Goal: Transaction & Acquisition: Purchase product/service

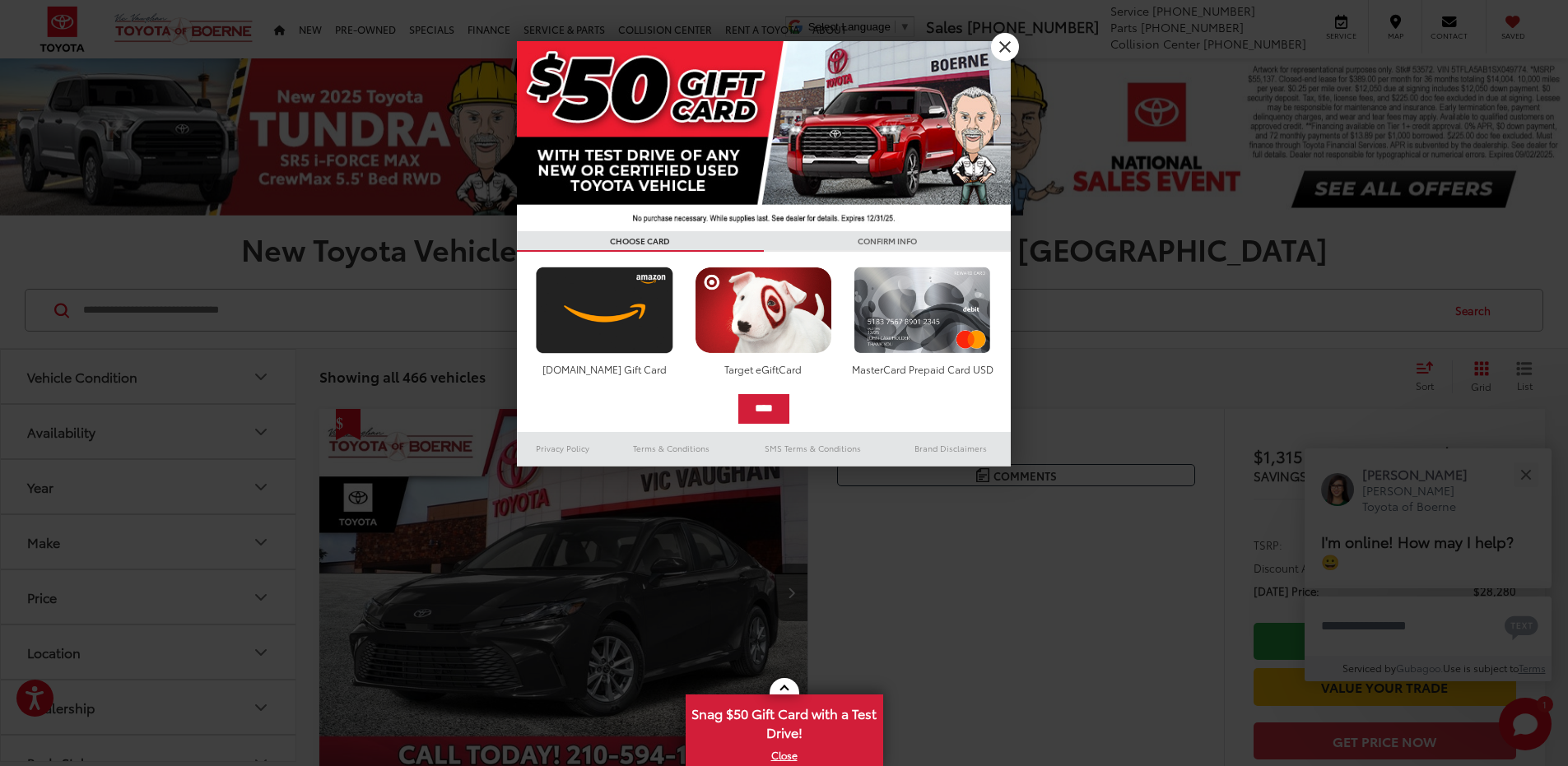
click at [989, 43] on img at bounding box center [764, 136] width 494 height 190
click at [1004, 45] on link "X" at bounding box center [1005, 47] width 28 height 28
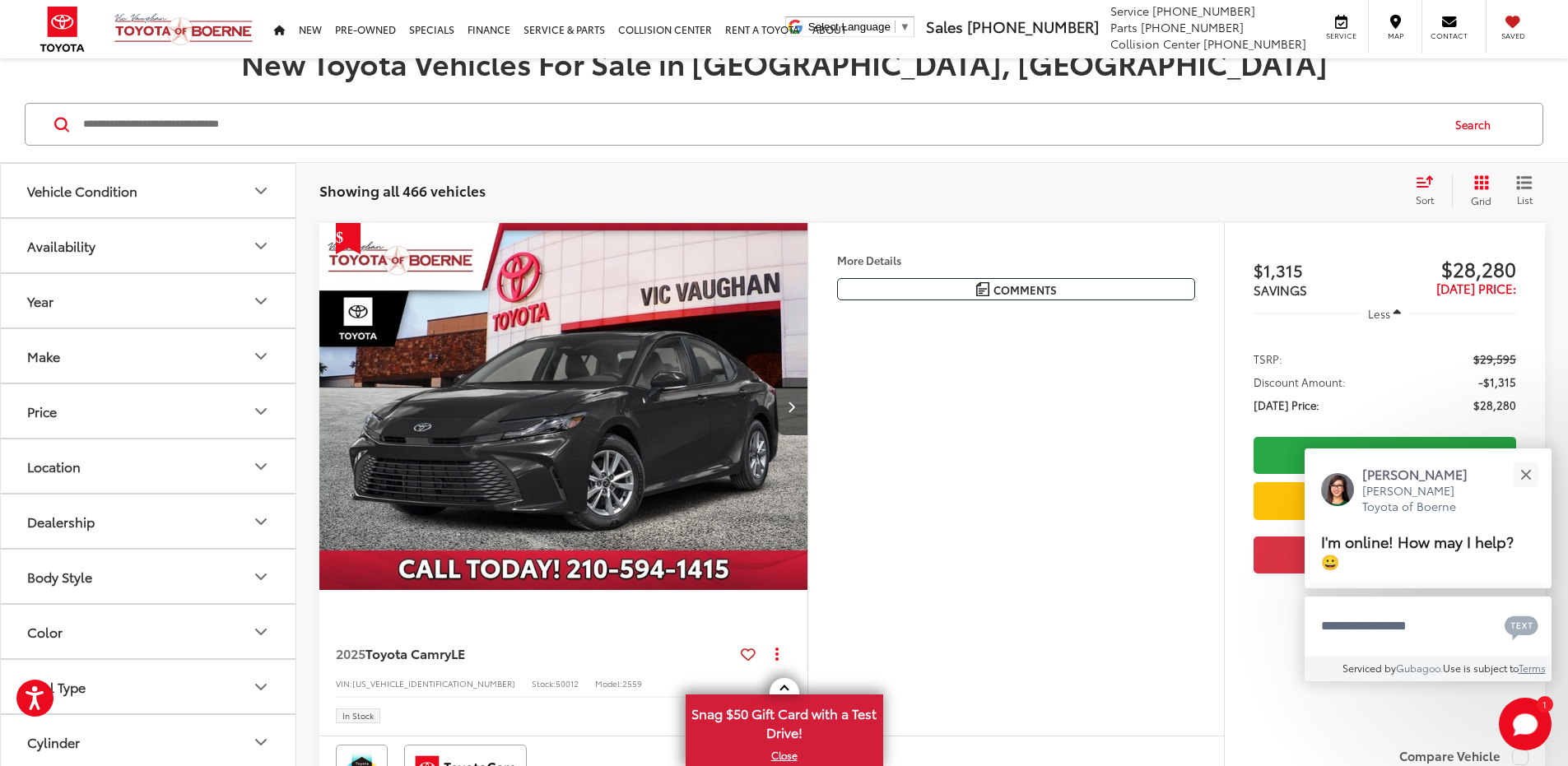
scroll to position [411, 0]
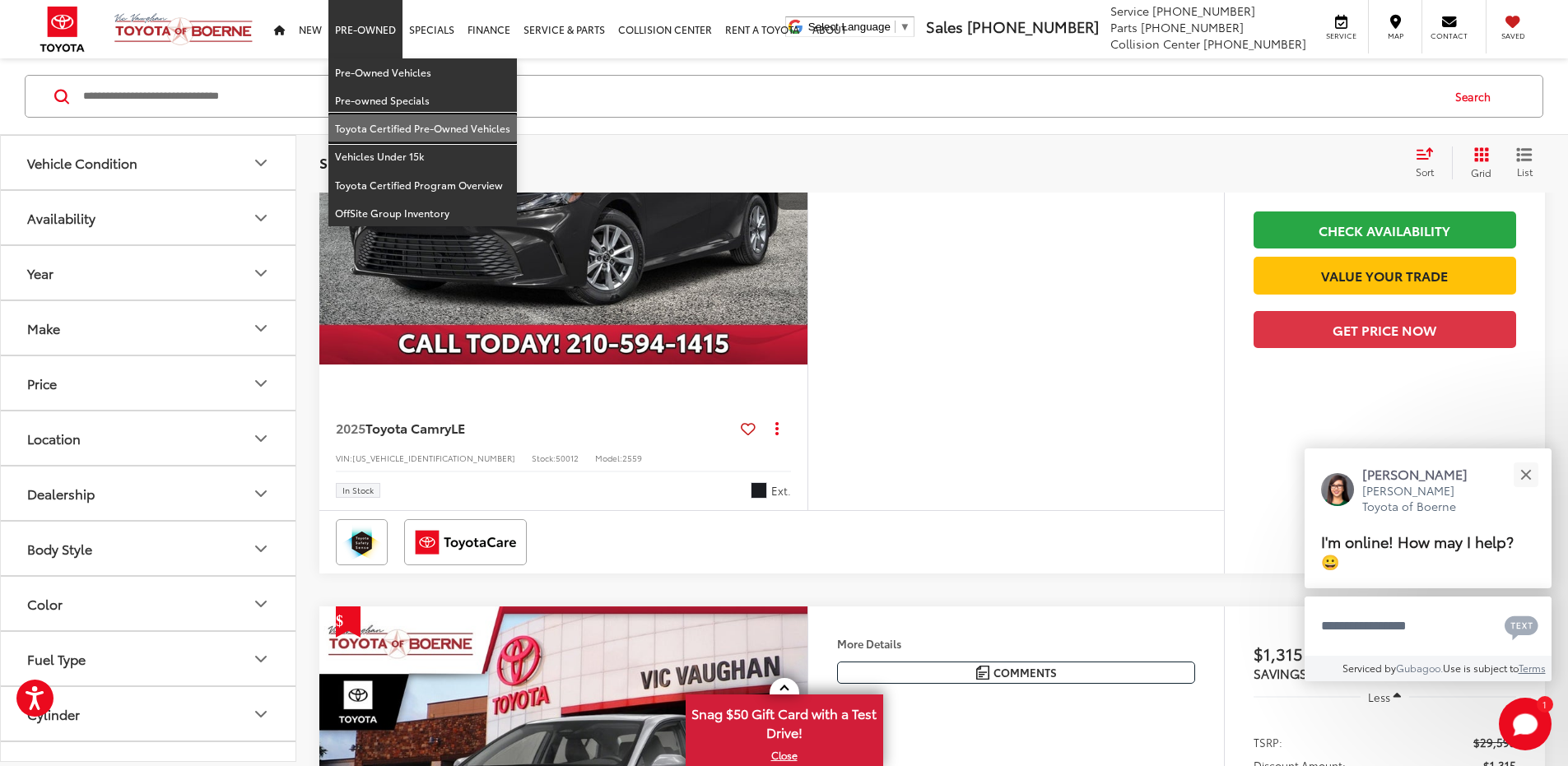
click at [364, 125] on link "Toyota Certified Pre-Owned Vehicles" at bounding box center [423, 128] width 189 height 28
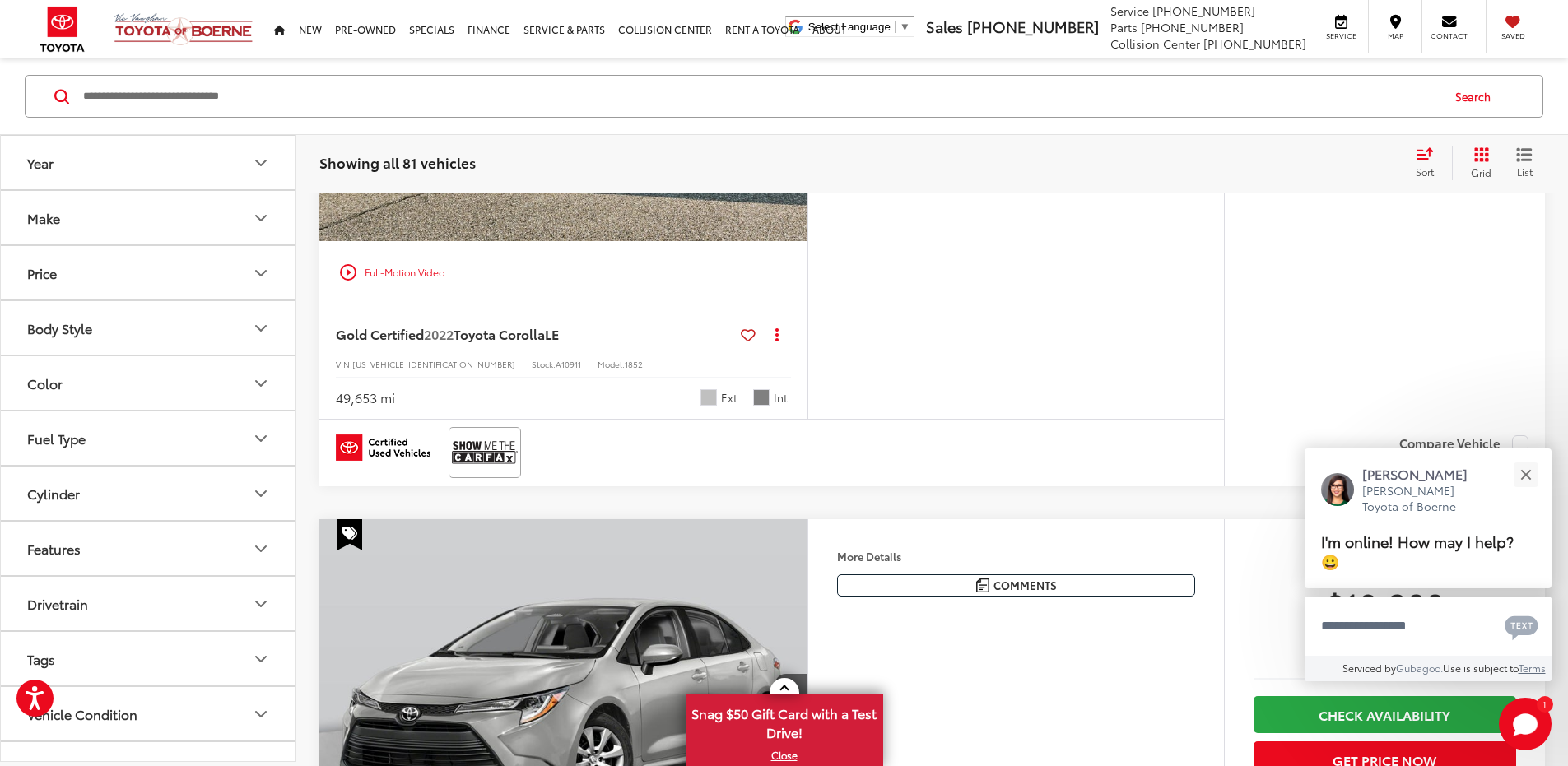
scroll to position [576, 0]
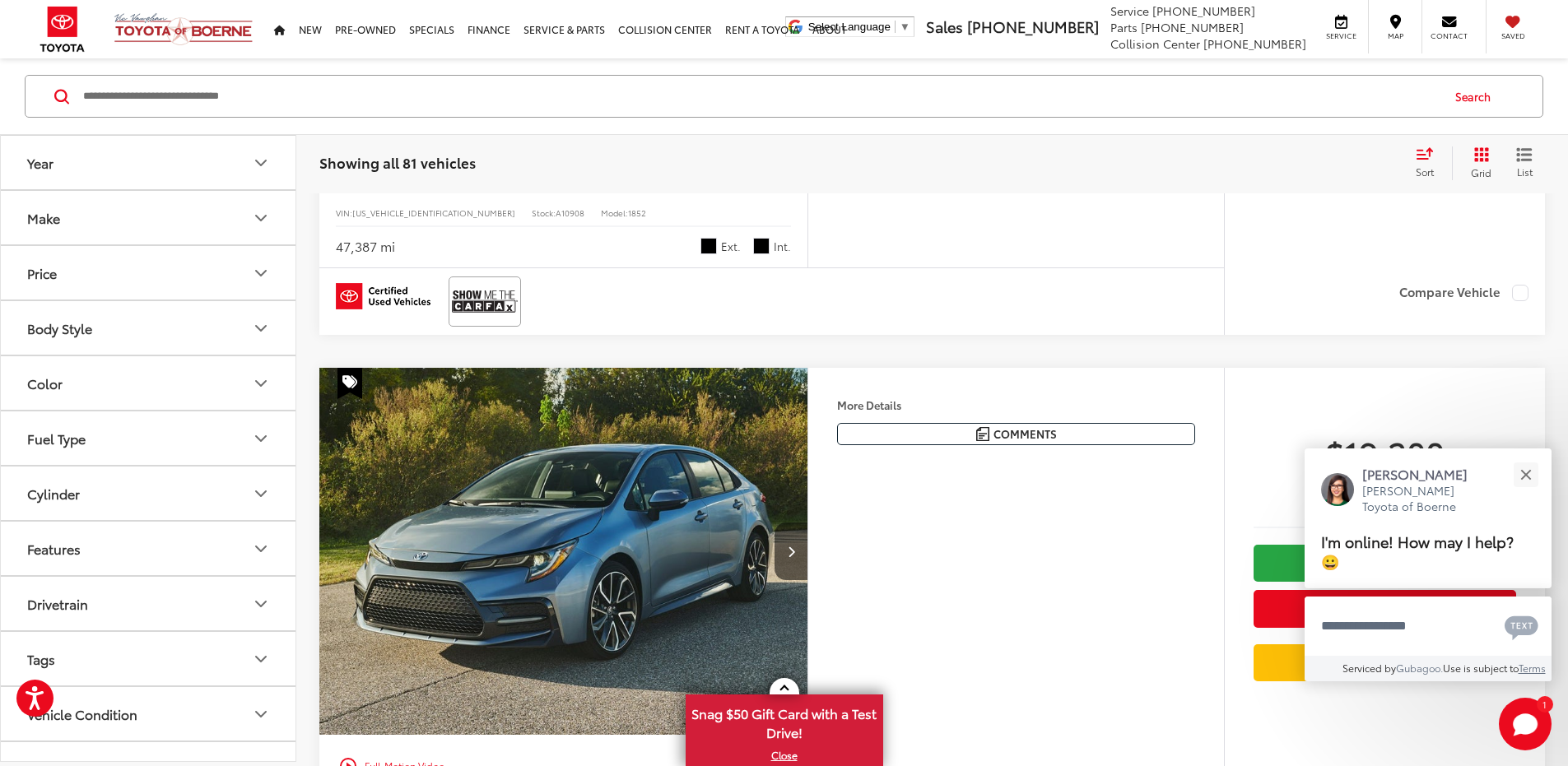
click at [264, 325] on icon "Body Style" at bounding box center [261, 329] width 20 height 20
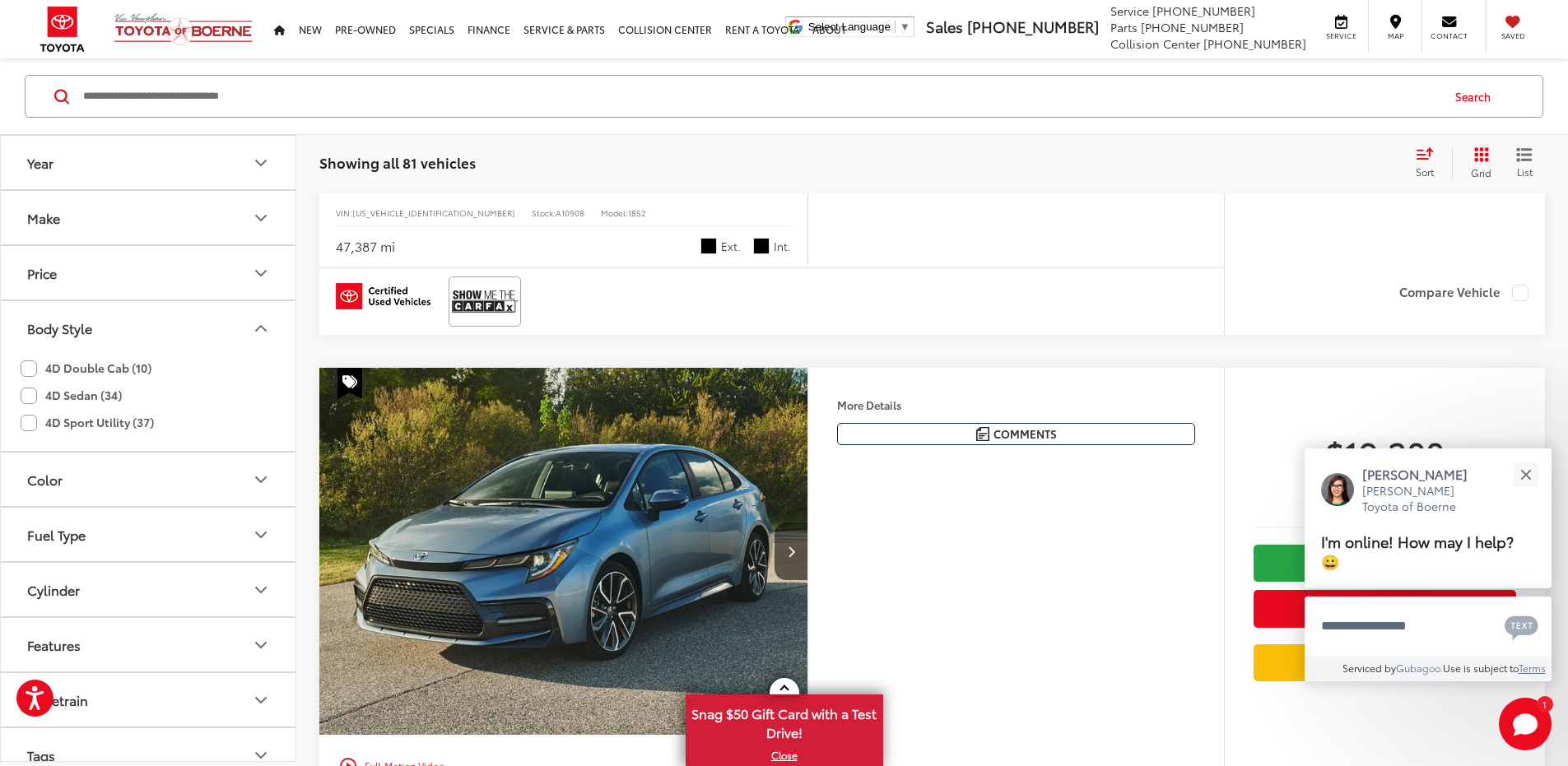
scroll to position [0, 0]
click at [25, 420] on label "4D Sport Utility (37)" at bounding box center [87, 423] width 134 height 27
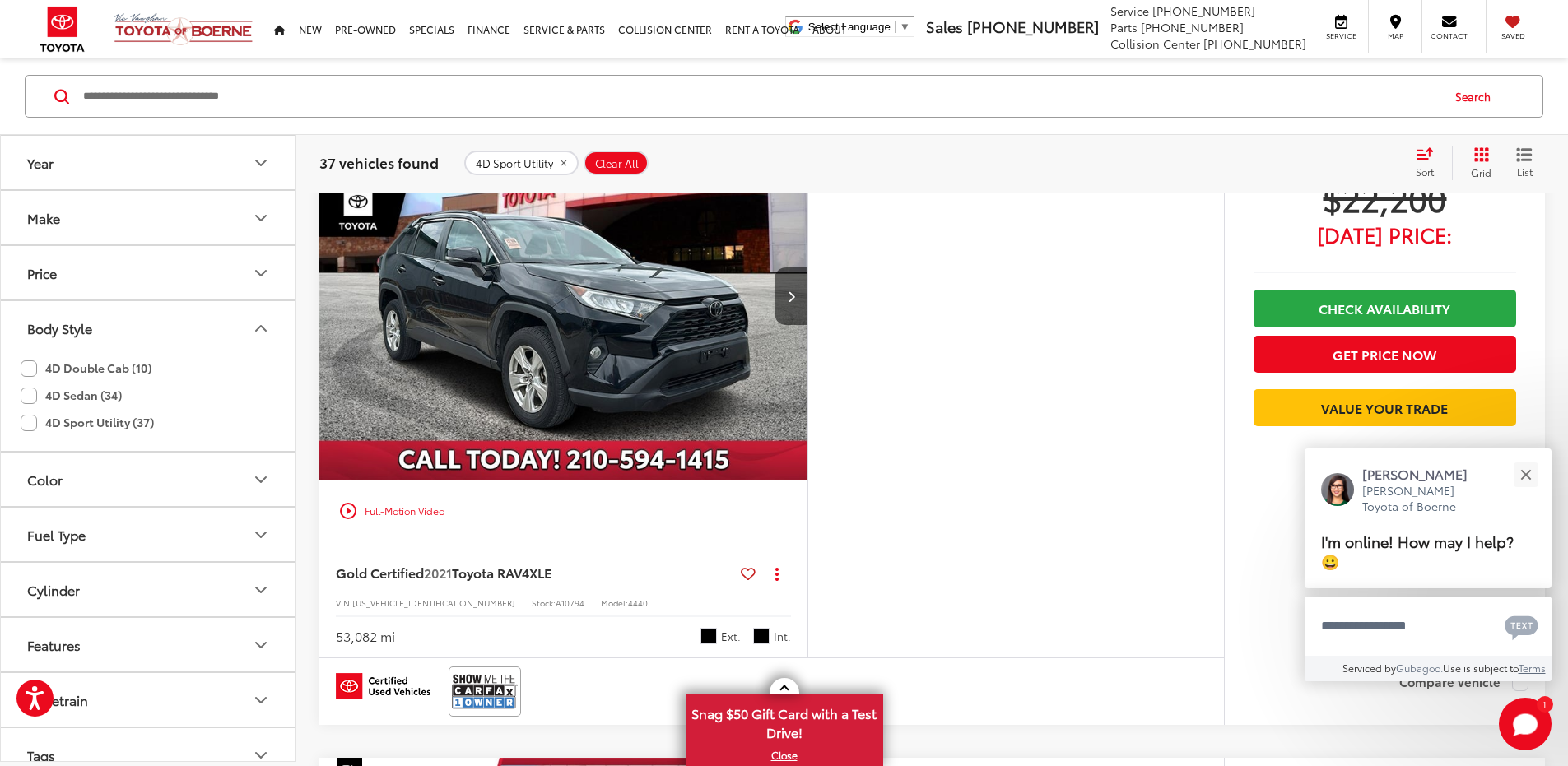
scroll to position [268, 0]
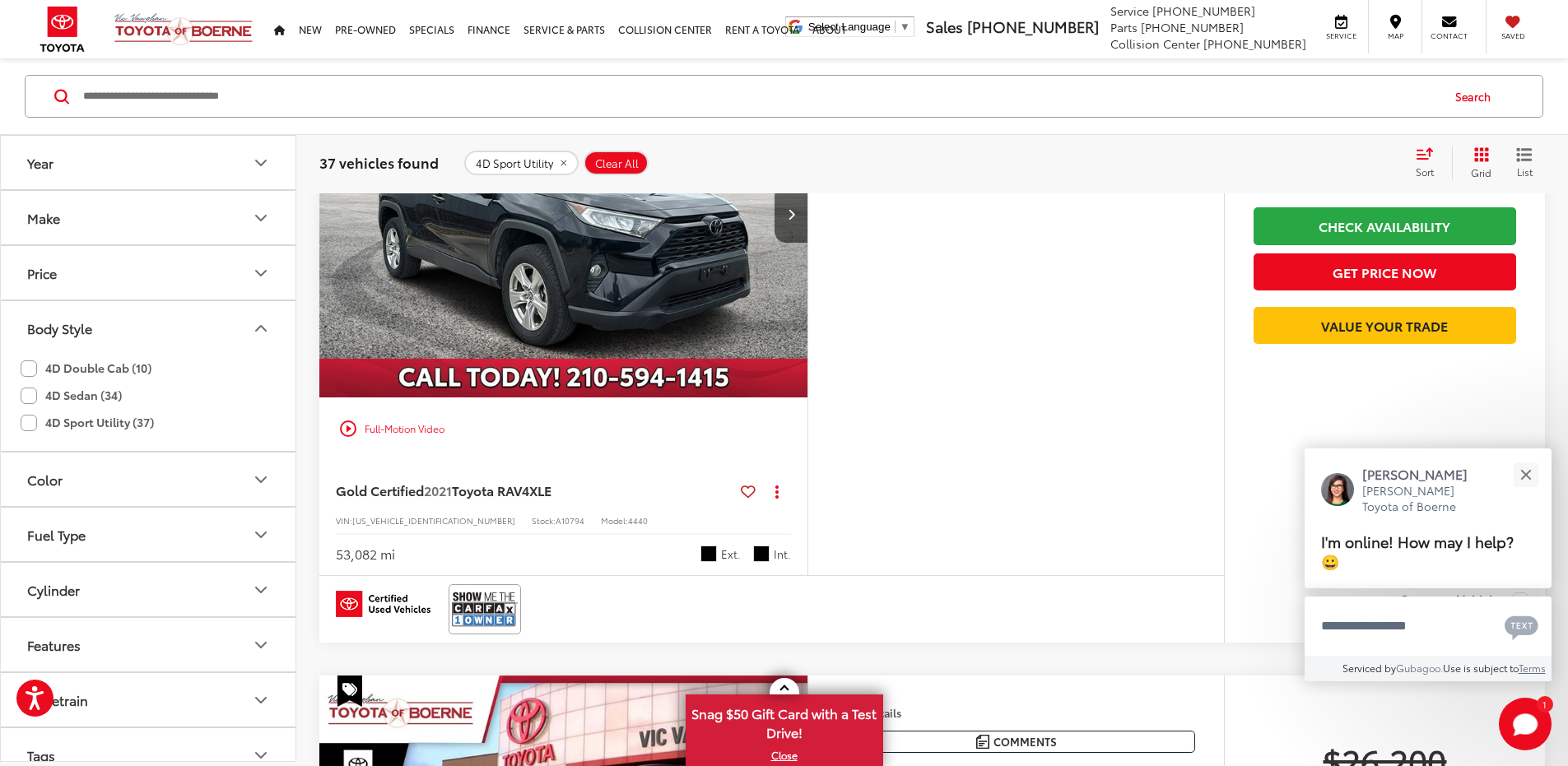
click at [1423, 165] on span "Sort" at bounding box center [1425, 172] width 18 height 14
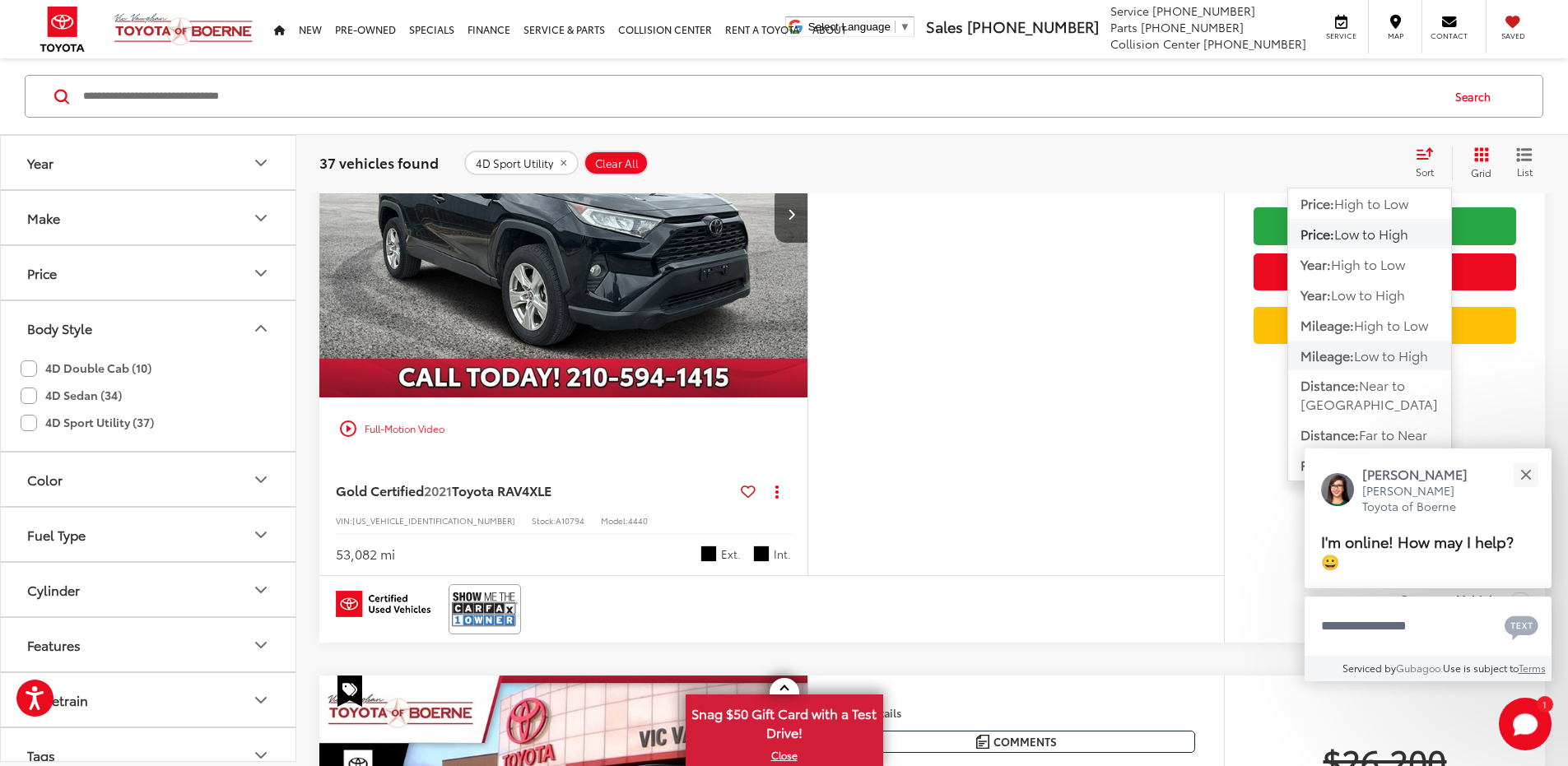
click at [1387, 350] on span "Low to High" at bounding box center [1391, 355] width 75 height 19
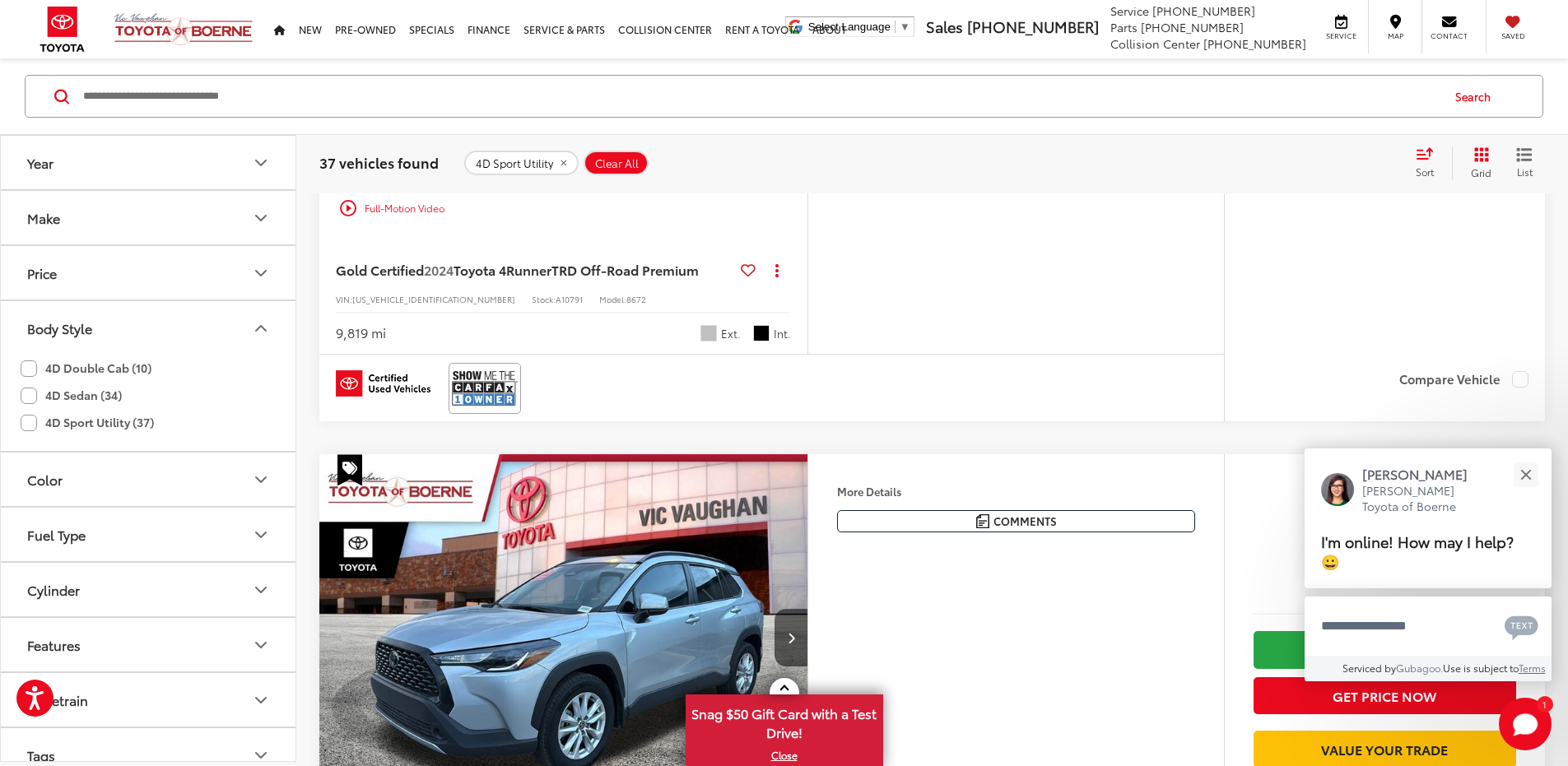
scroll to position [1585, 0]
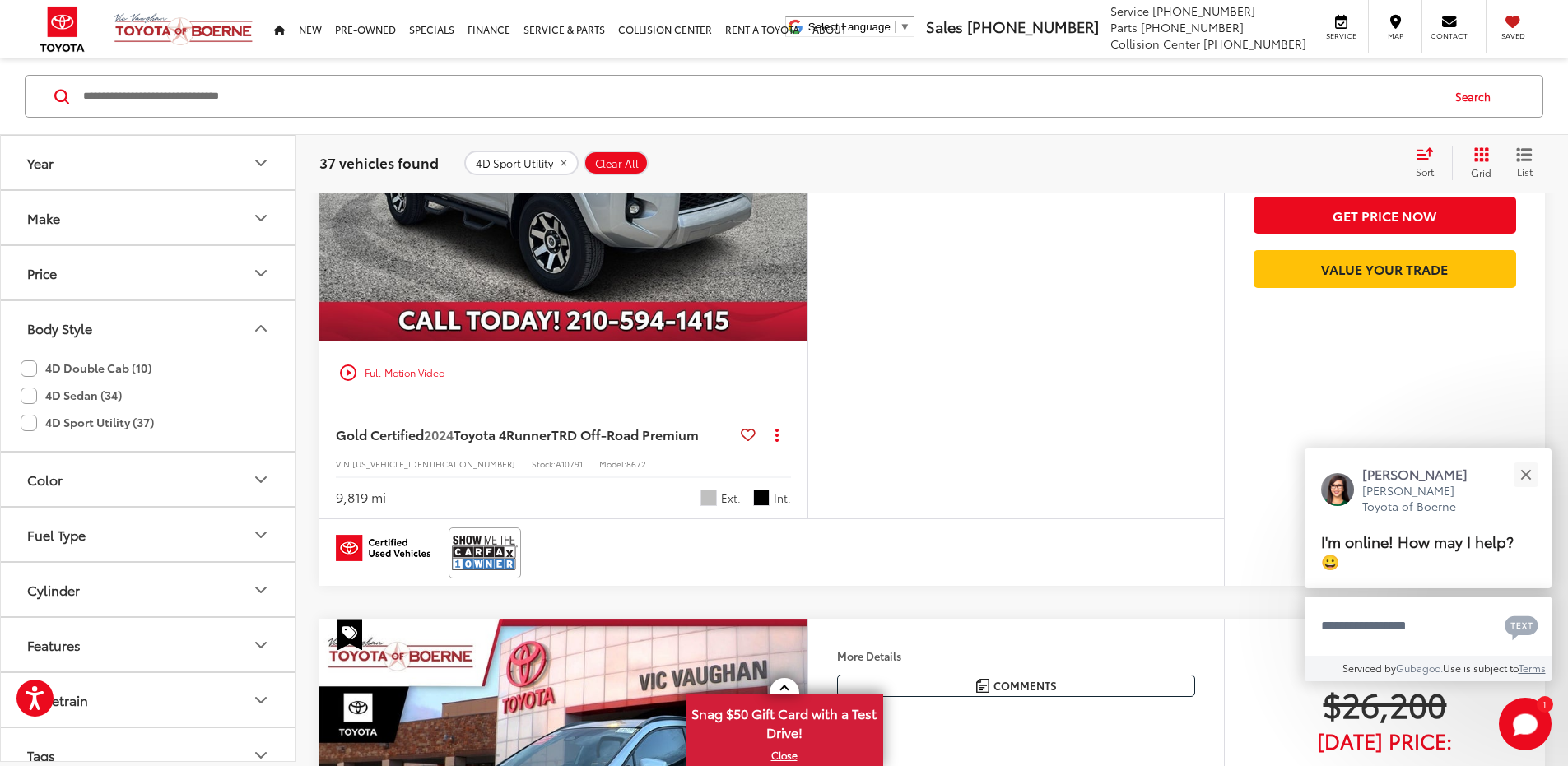
click at [807, 187] on button "Next image" at bounding box center [791, 158] width 33 height 57
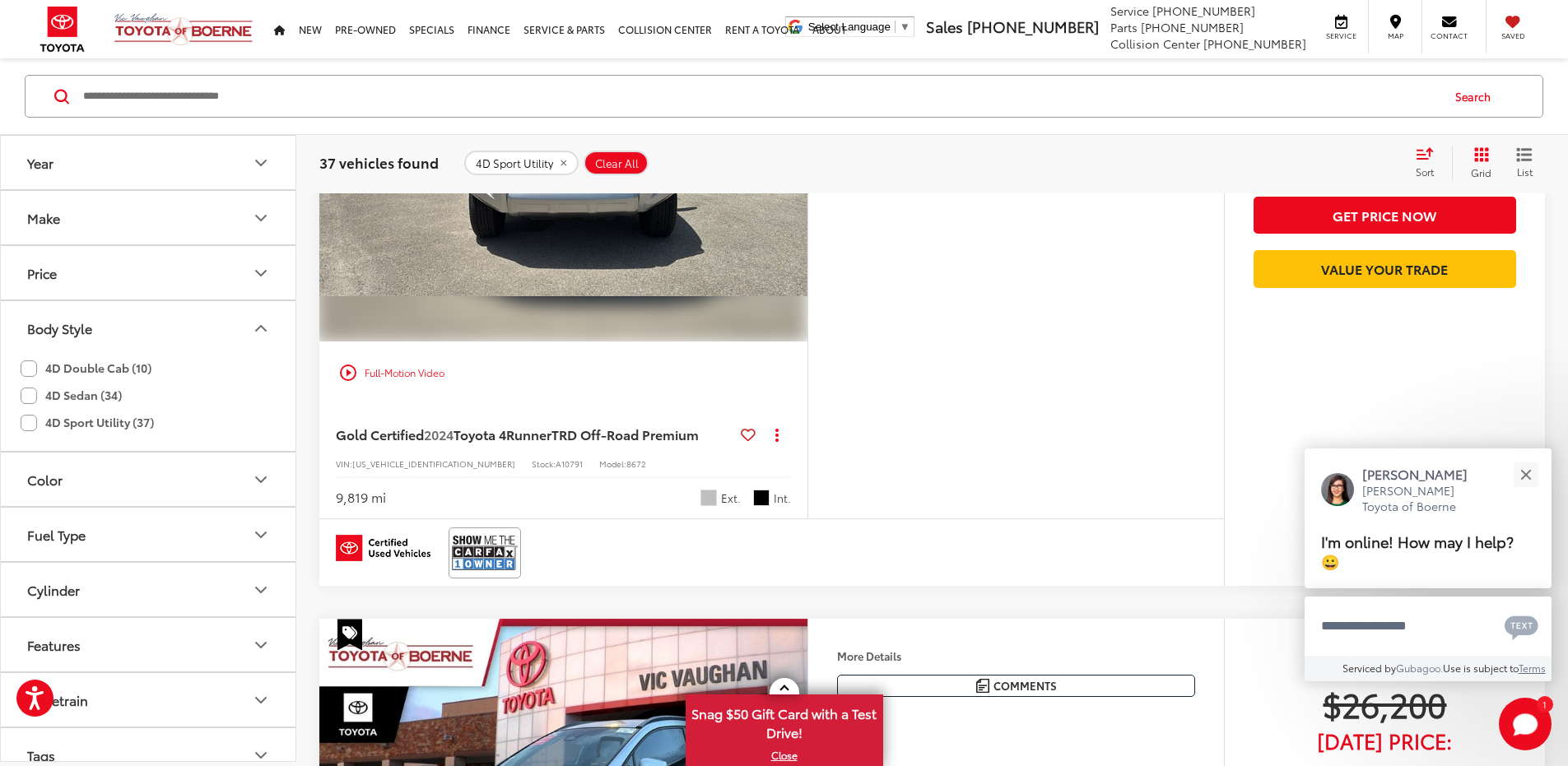
click at [807, 187] on button "Next image" at bounding box center [791, 158] width 33 height 57
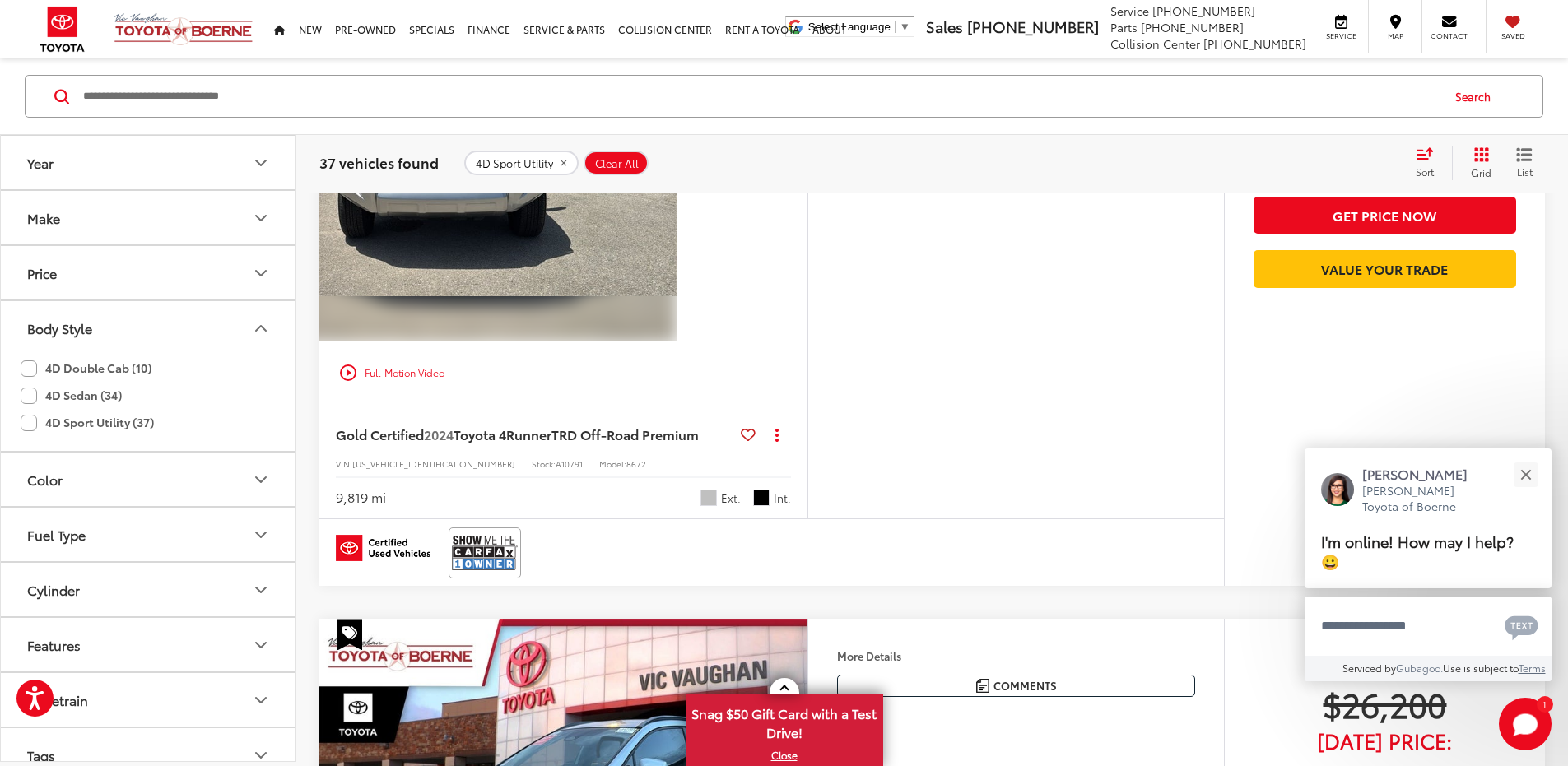
scroll to position [0, 1249]
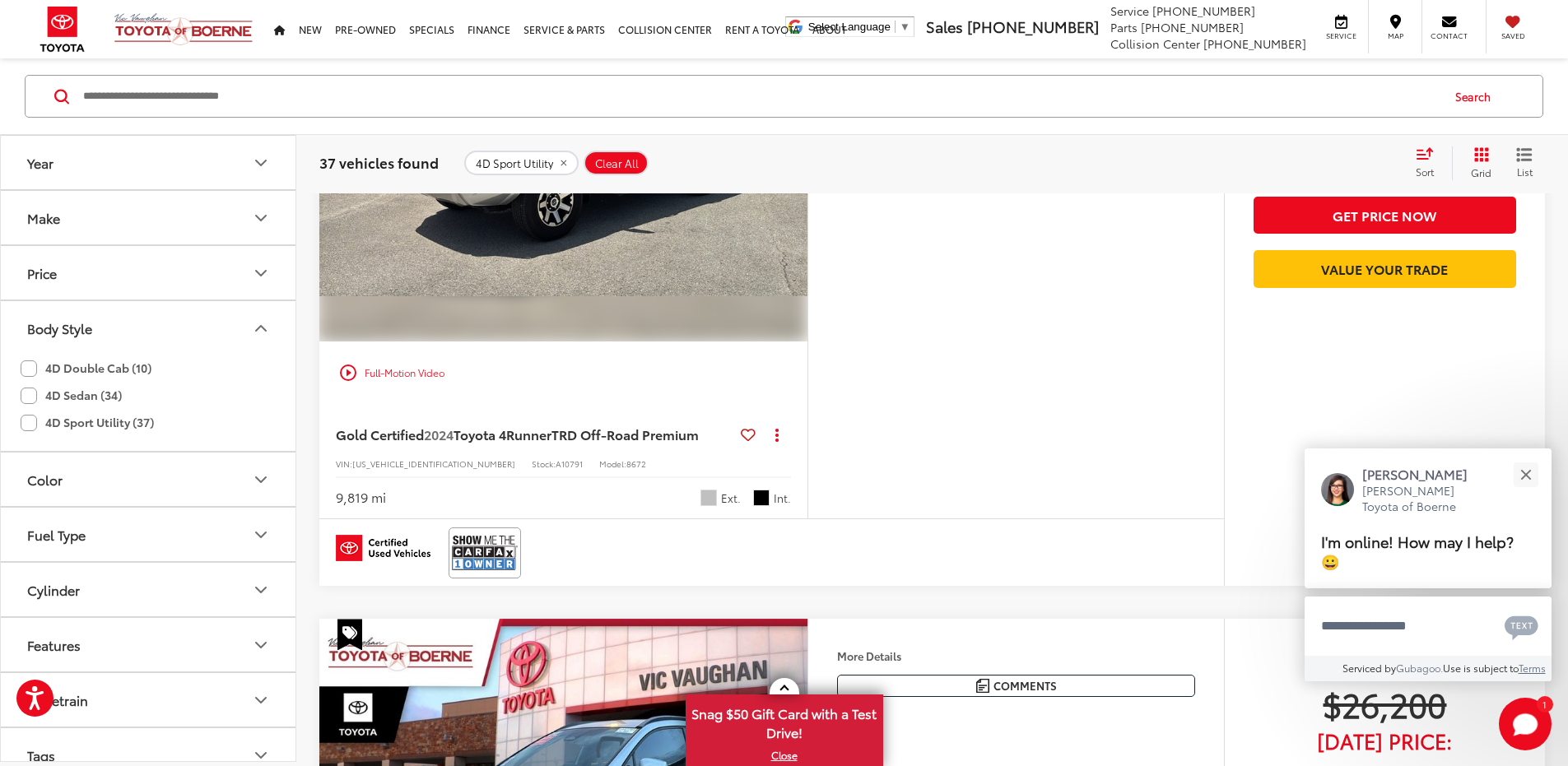
click at [807, 187] on button "Next image" at bounding box center [791, 158] width 33 height 57
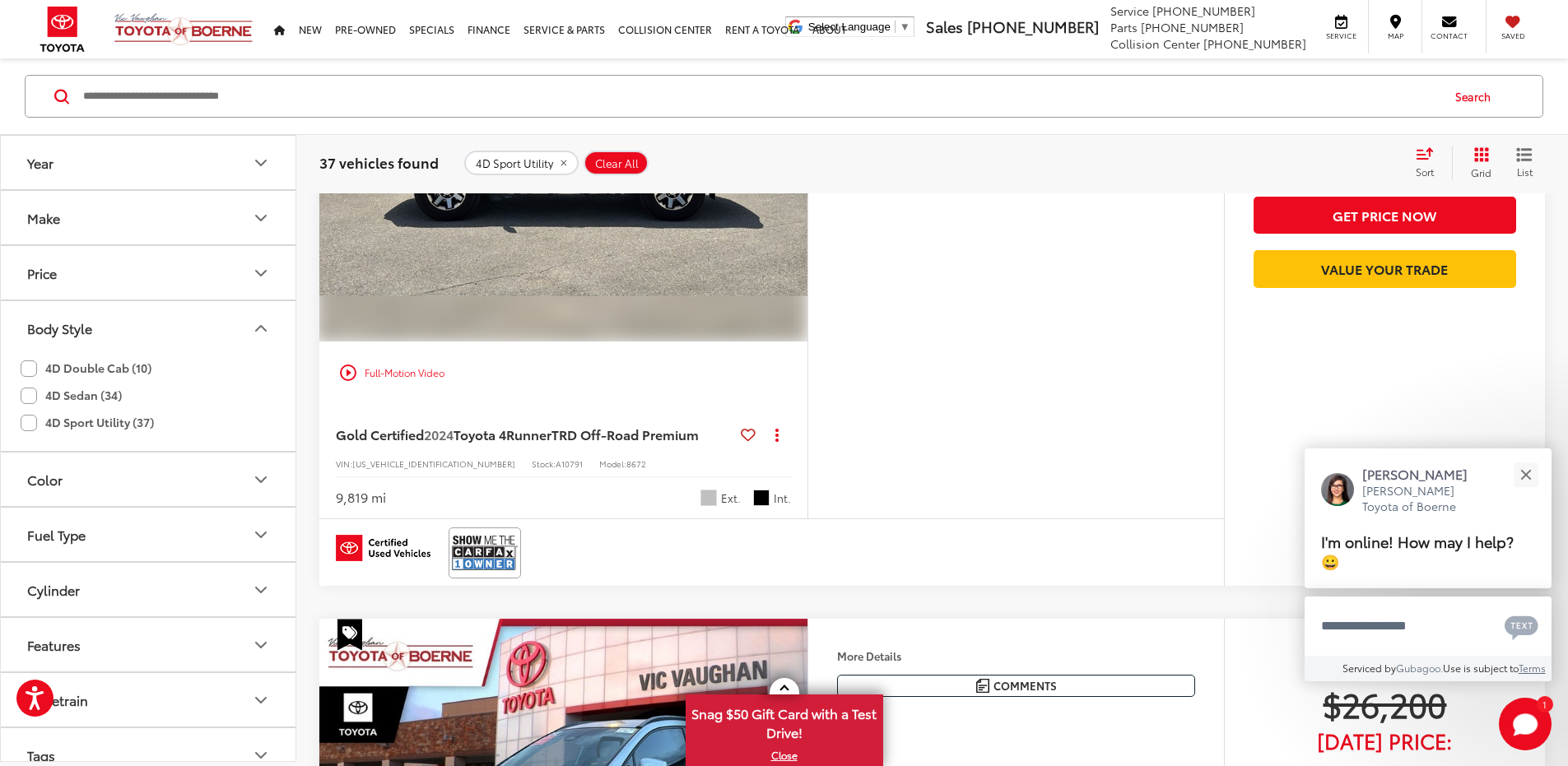
click at [796, 163] on icon "Next image" at bounding box center [791, 158] width 7 height 12
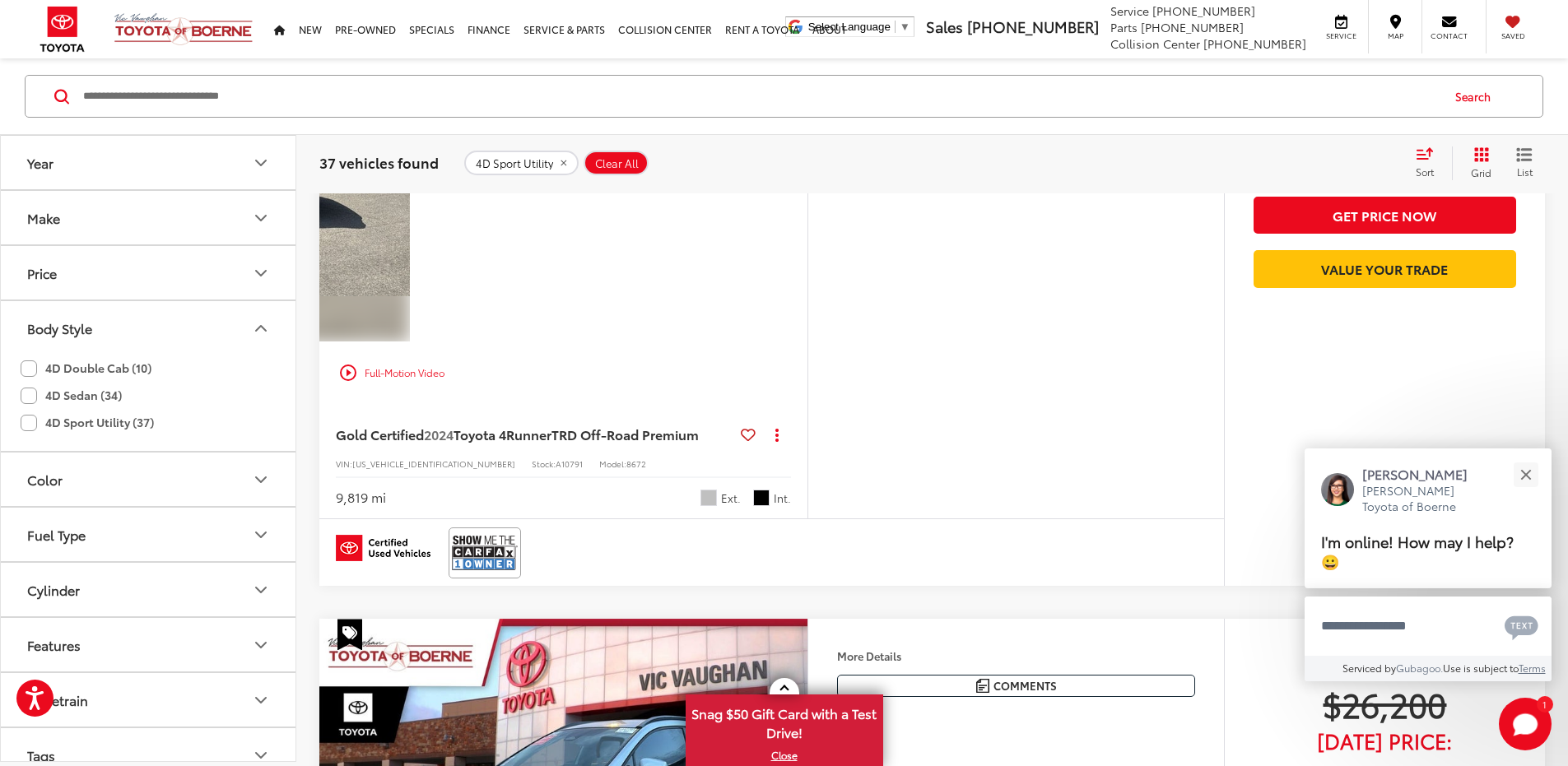
scroll to position [0, 2497]
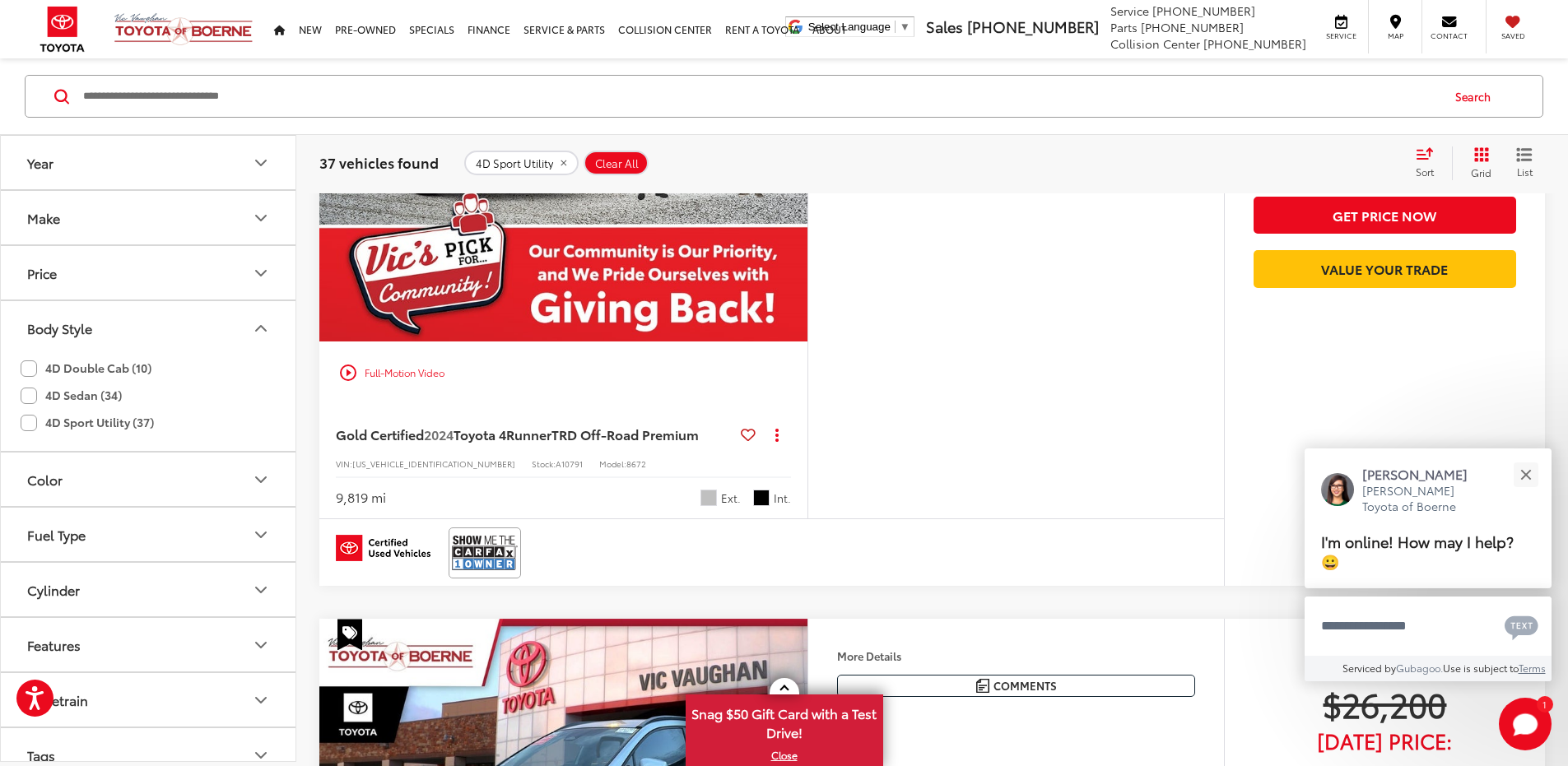
click at [796, 163] on icon "Next image" at bounding box center [791, 158] width 7 height 12
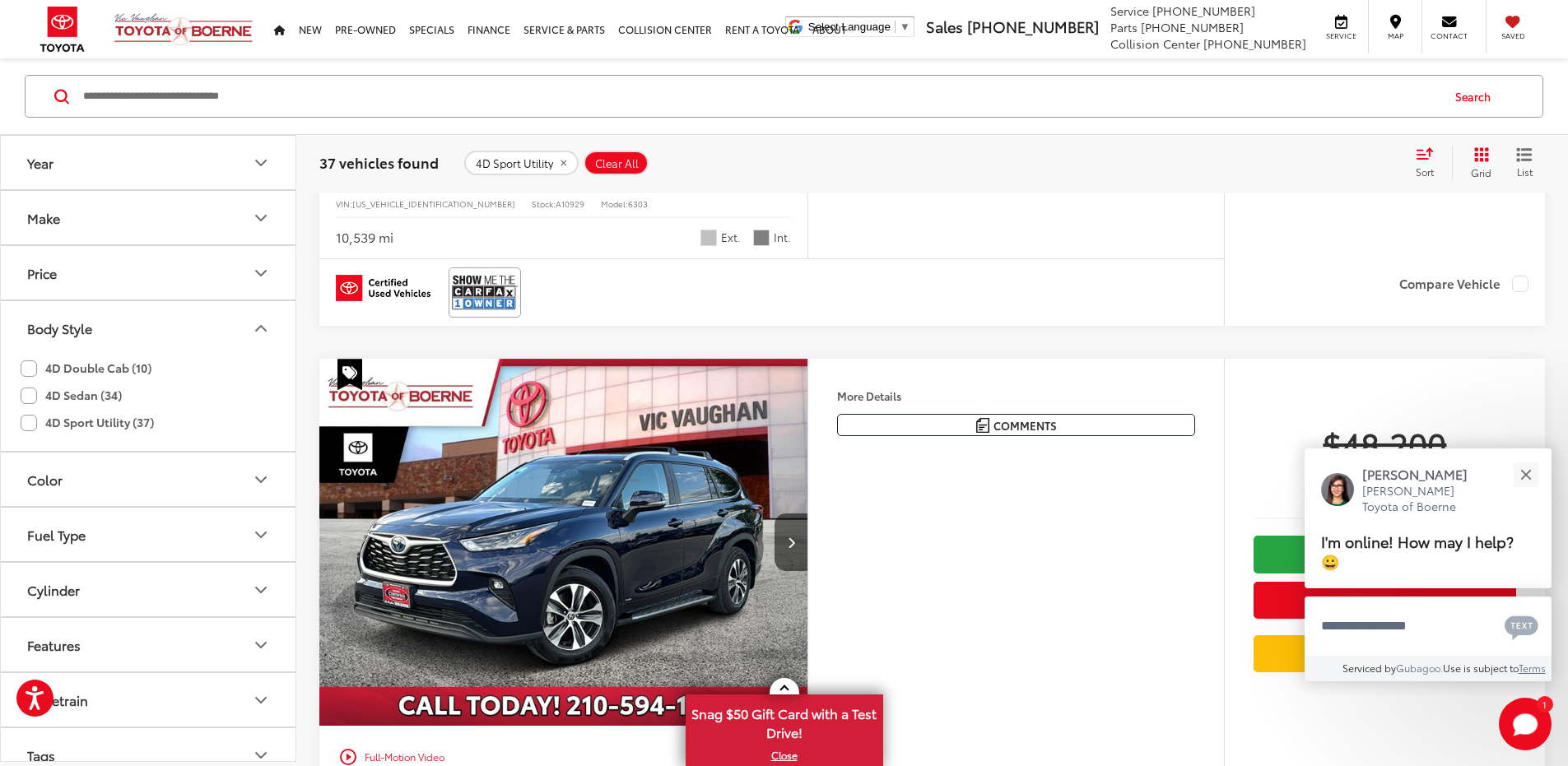
scroll to position [2326, 0]
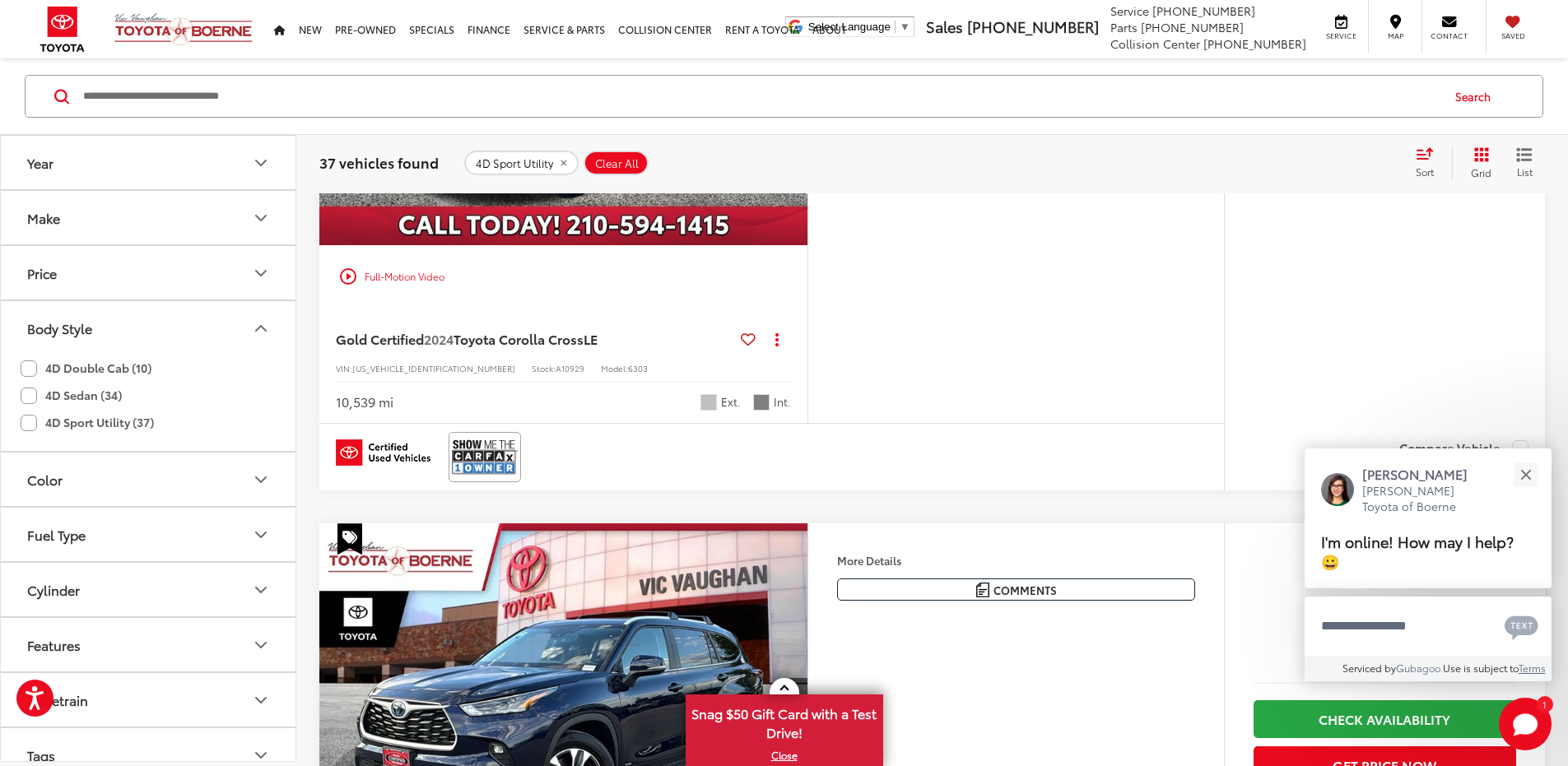
click at [807, 91] on button "Next image" at bounding box center [791, 62] width 33 height 57
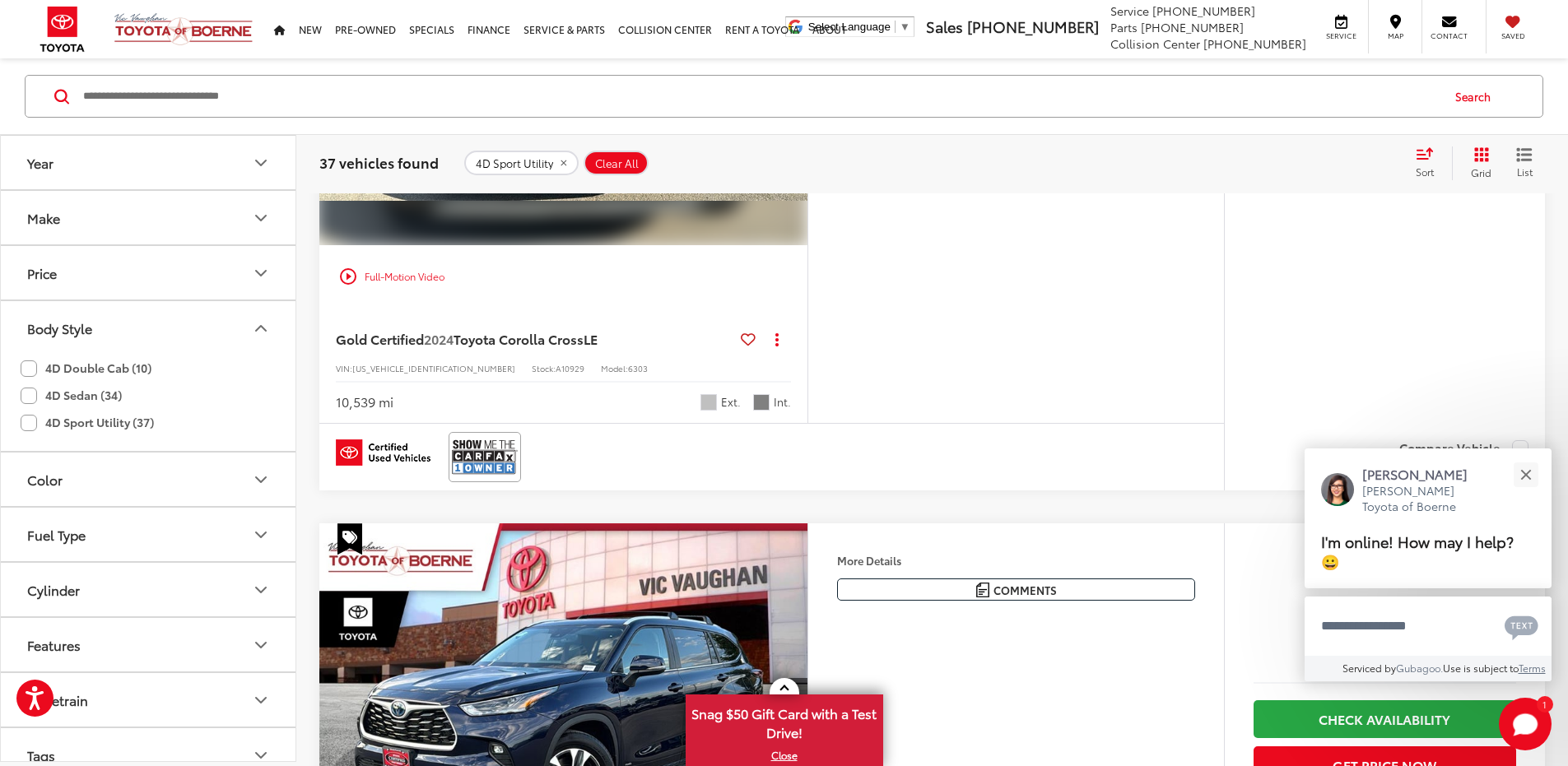
click at [807, 91] on button "Next image" at bounding box center [791, 62] width 33 height 57
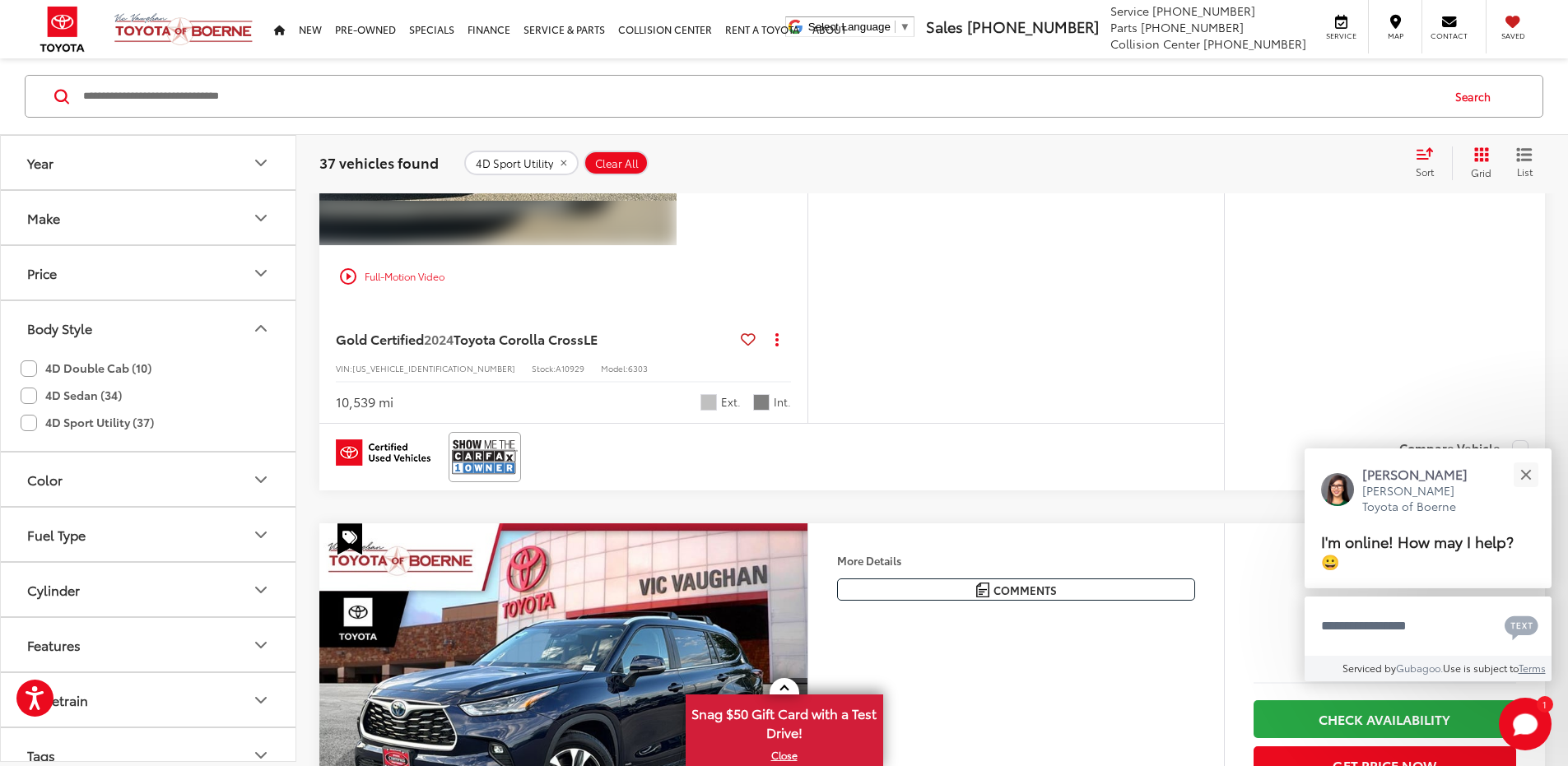
scroll to position [0, 1249]
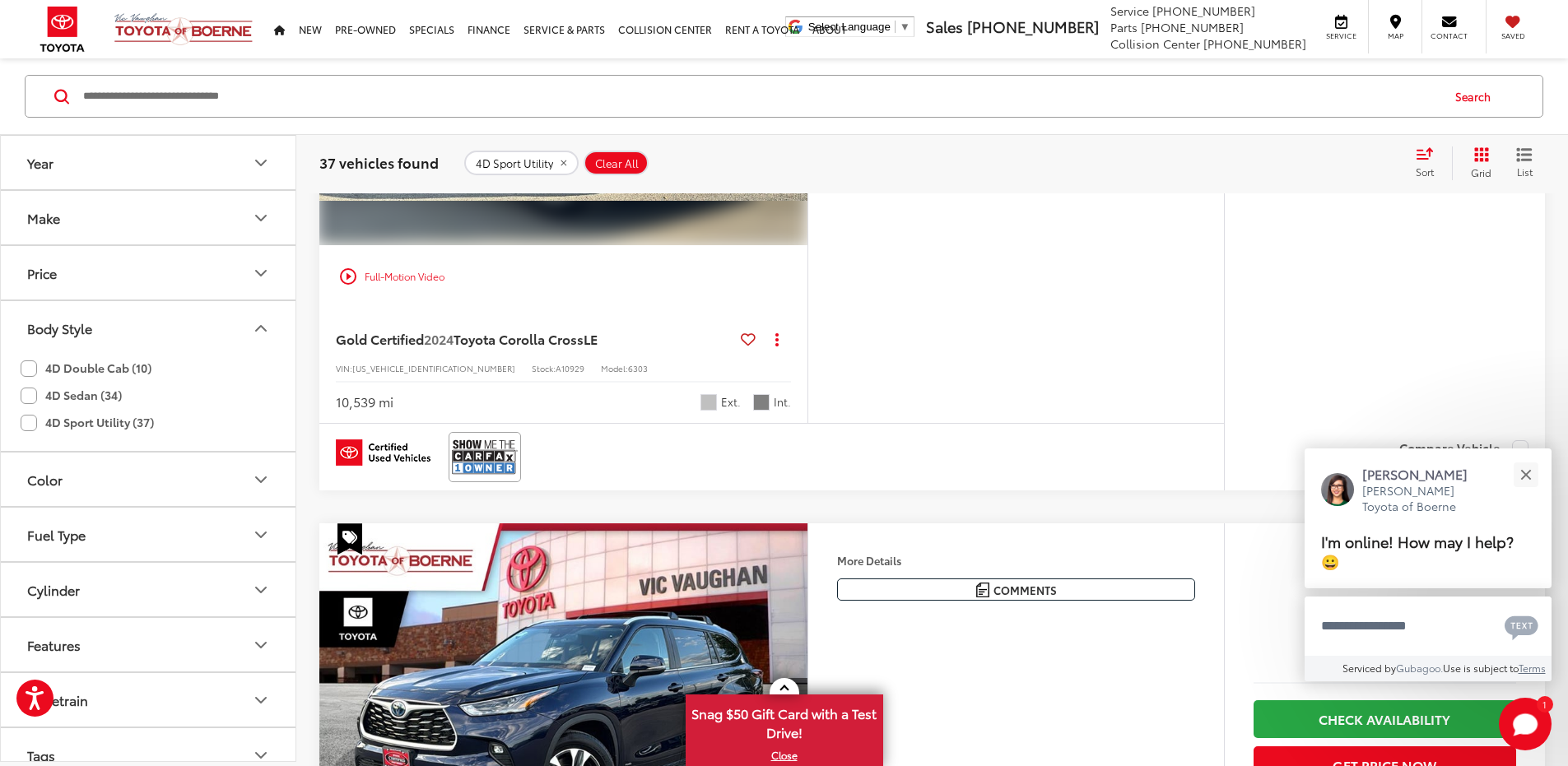
click at [796, 67] on icon "Next image" at bounding box center [791, 61] width 7 height 12
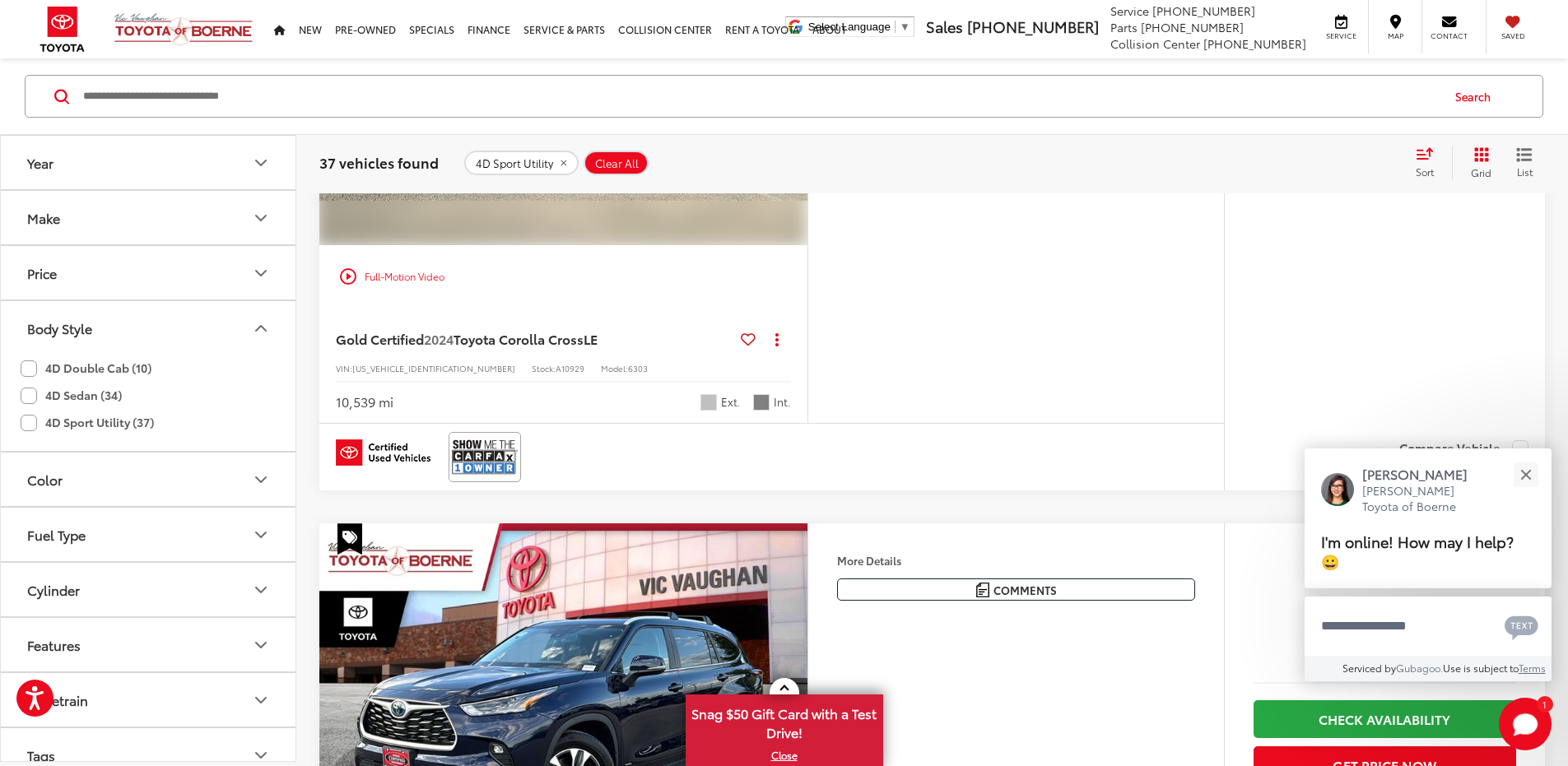
scroll to position [0, 1872]
click at [796, 67] on icon "Next image" at bounding box center [791, 61] width 7 height 12
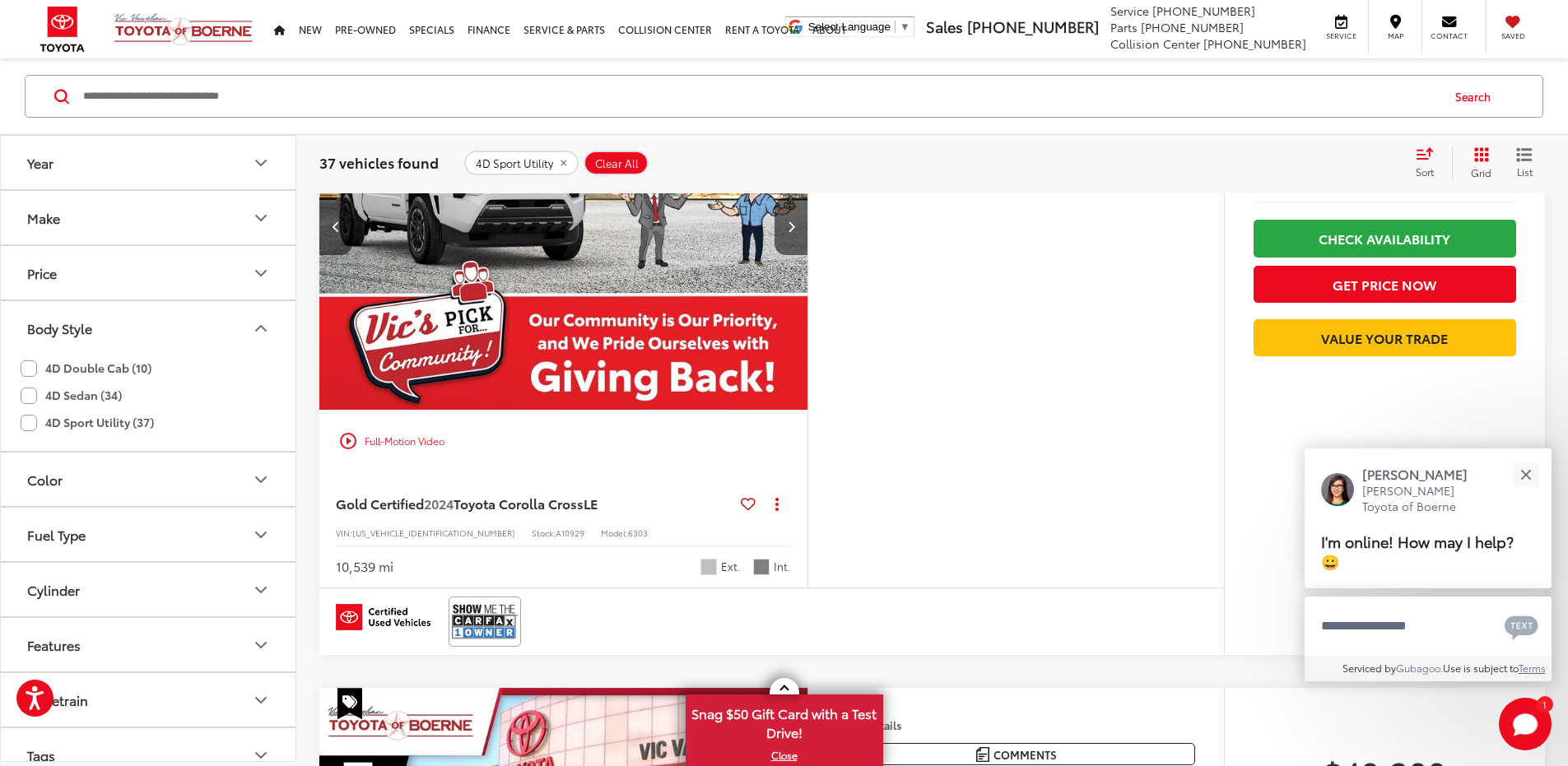
scroll to position [2326, 0]
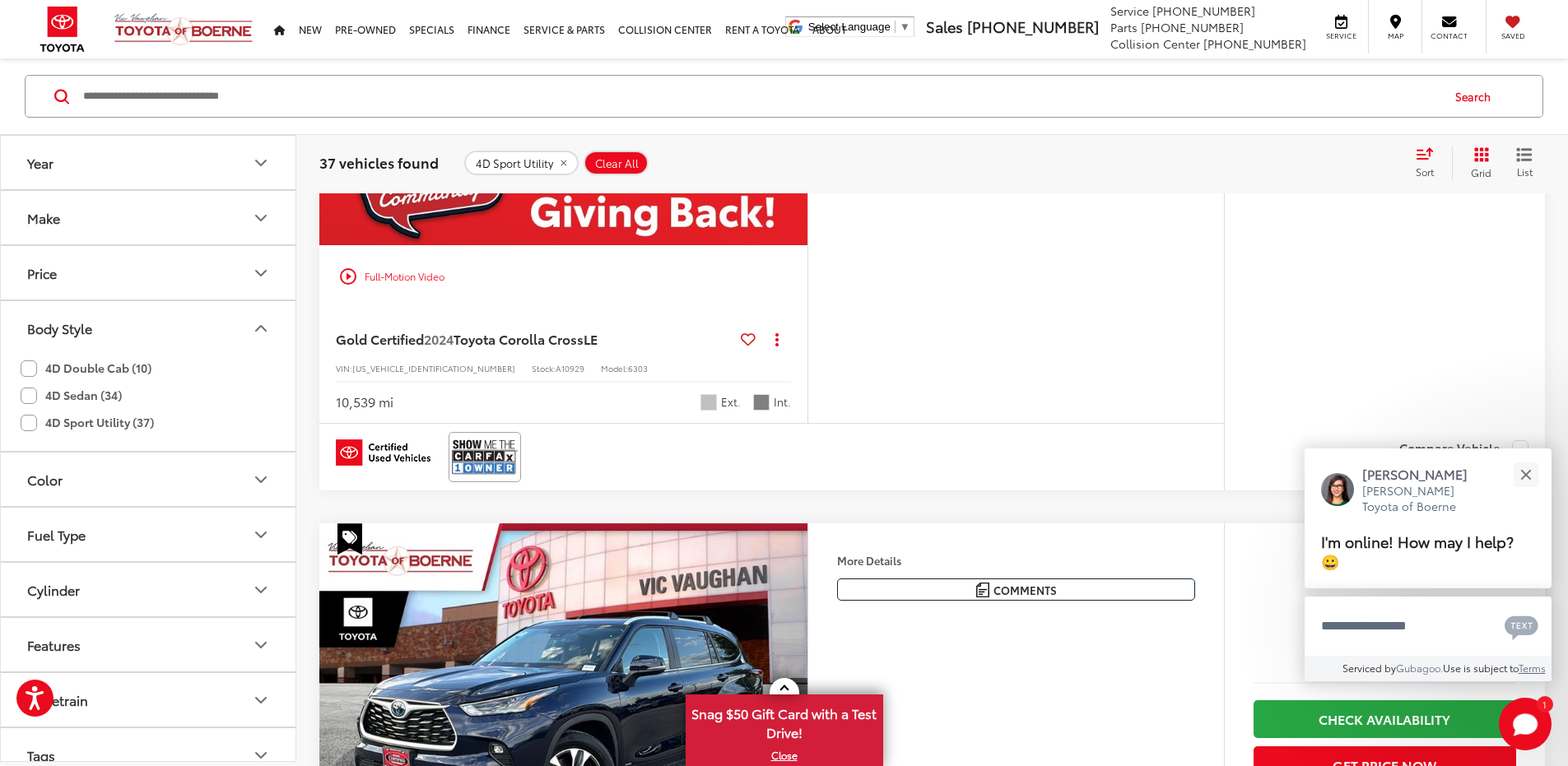
click at [796, 67] on icon "Next image" at bounding box center [791, 61] width 7 height 12
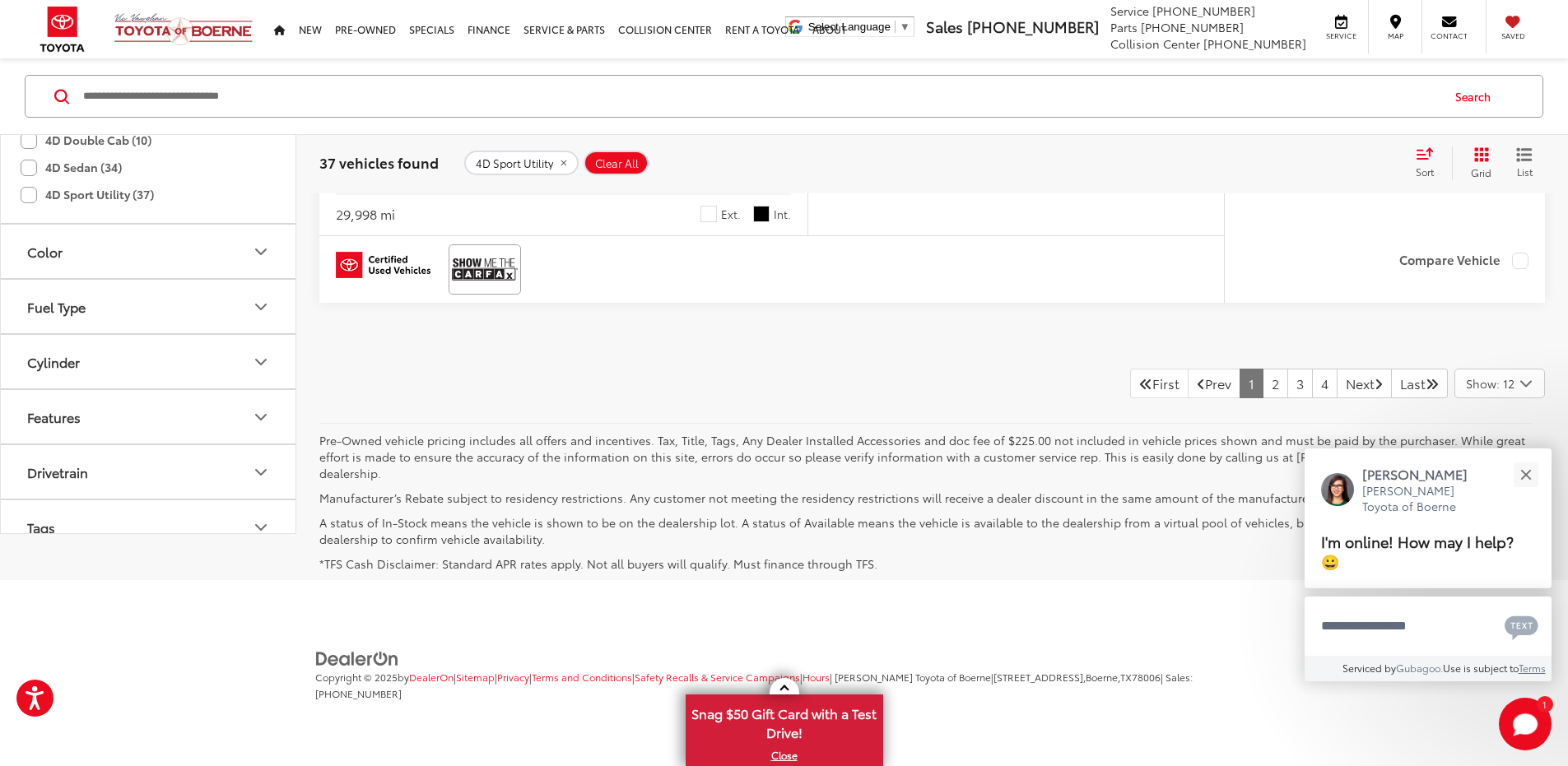
scroll to position [8859, 0]
